Goal: Information Seeking & Learning: Learn about a topic

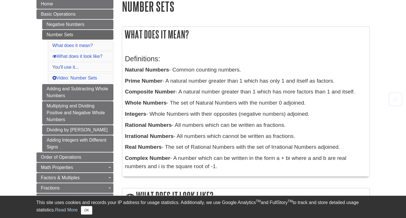
scroll to position [86, 0]
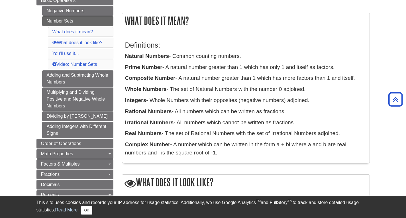
drag, startPoint x: 125, startPoint y: 111, endPoint x: 304, endPoint y: 121, distance: 179.1
click at [304, 121] on div "Definitions: Natural Numbers - Common counting numbers. Prime Number - A natura…" at bounding box center [246, 97] width 242 height 125
copy div "Rational Numbers - All numbers which can be written as fractions. Irrational Nu…"
click at [126, 113] on b "Rational Numbers" at bounding box center [148, 111] width 47 height 6
drag, startPoint x: 124, startPoint y: 111, endPoint x: 171, endPoint y: 112, distance: 47.1
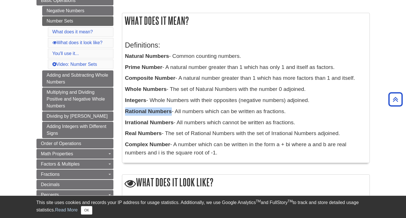
click at [171, 112] on div "Definitions: Natural Numbers - Common counting numbers. Prime Number - A natura…" at bounding box center [246, 98] width 248 height 130
drag, startPoint x: 173, startPoint y: 122, endPoint x: 127, endPoint y: 122, distance: 46.8
click at [127, 122] on b "Irrational Numbers" at bounding box center [149, 123] width 49 height 6
click at [124, 122] on div "Definitions: Natural Numbers - Common counting numbers. Prime Number - A natura…" at bounding box center [246, 98] width 248 height 130
drag, startPoint x: 125, startPoint y: 120, endPoint x: 174, endPoint y: 125, distance: 49.0
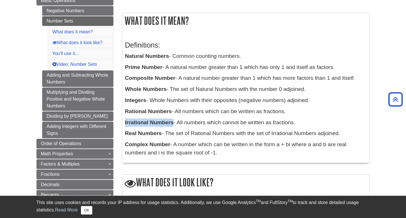
click at [174, 125] on p "Irrational Numbers - All numbers which cannot be written as fractions." at bounding box center [246, 123] width 242 height 8
